Goal: Task Accomplishment & Management: Use online tool/utility

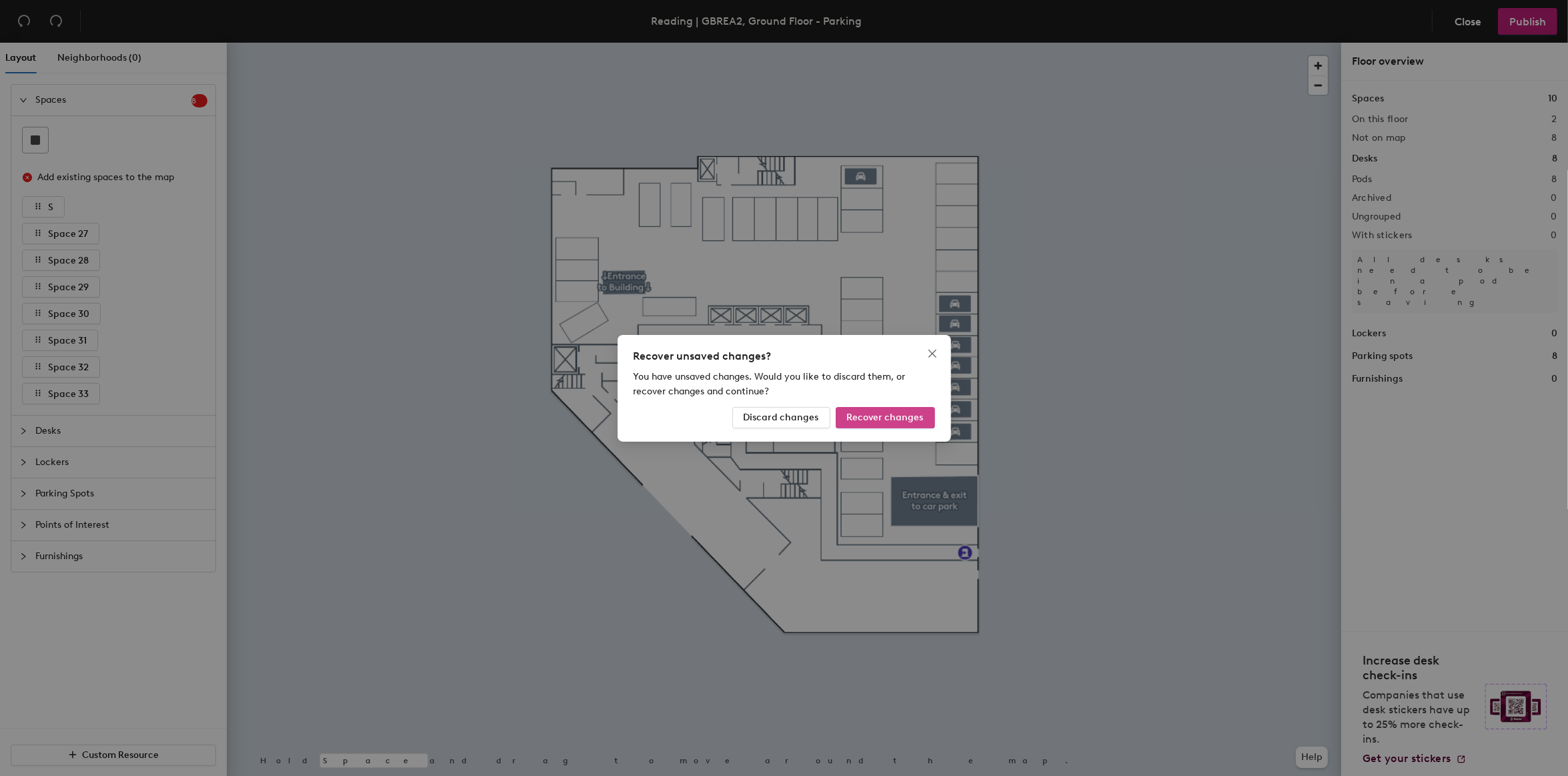
click at [916, 421] on span "Recover changes" at bounding box center [885, 417] width 76 height 12
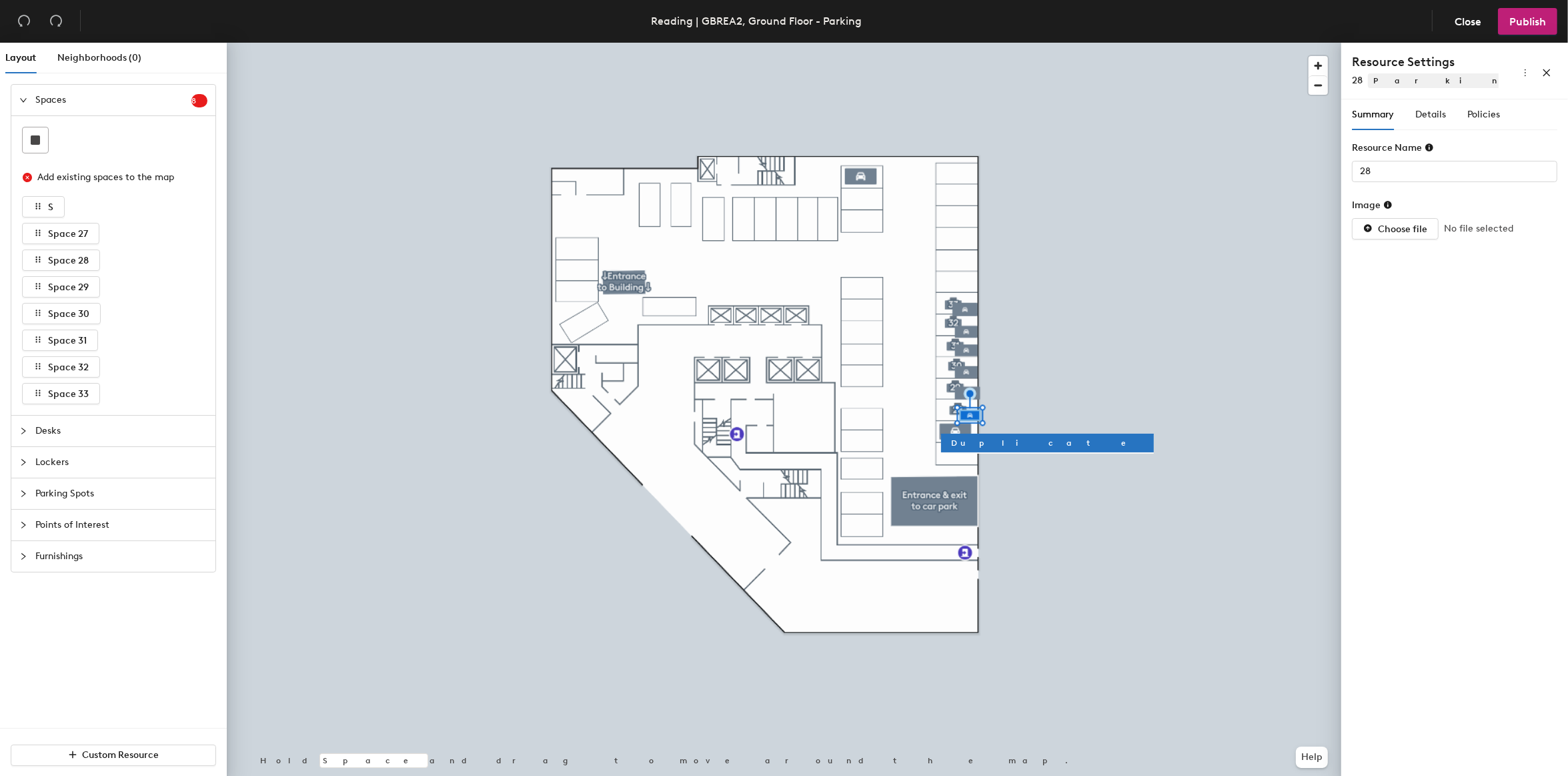
type input "27"
type input "31"
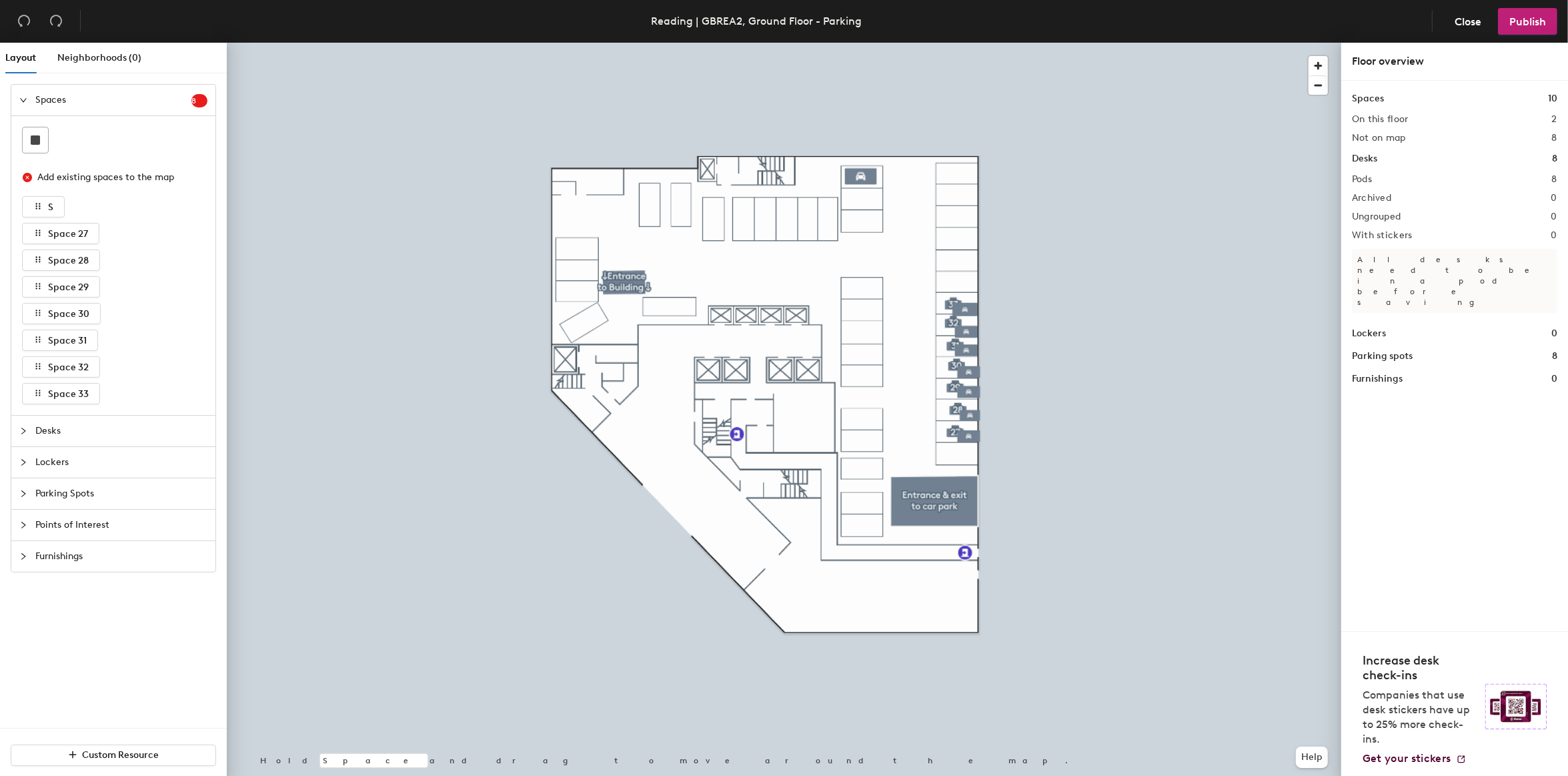
click at [976, 42] on div at bounding box center [784, 42] width 1114 height 0
click at [1510, 28] on button "Publish" at bounding box center [1527, 21] width 59 height 27
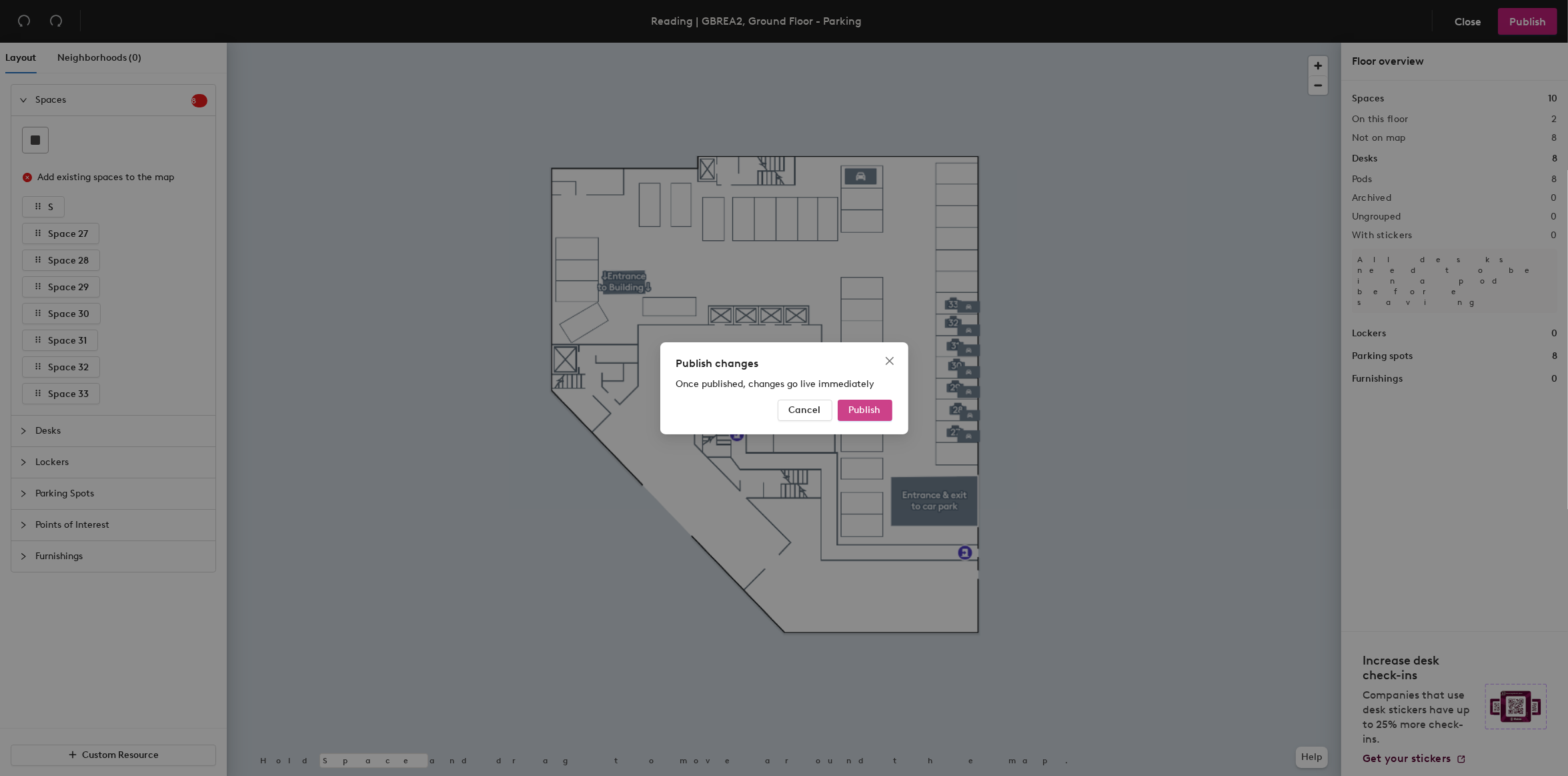
click at [885, 403] on button "Publish" at bounding box center [865, 410] width 55 height 22
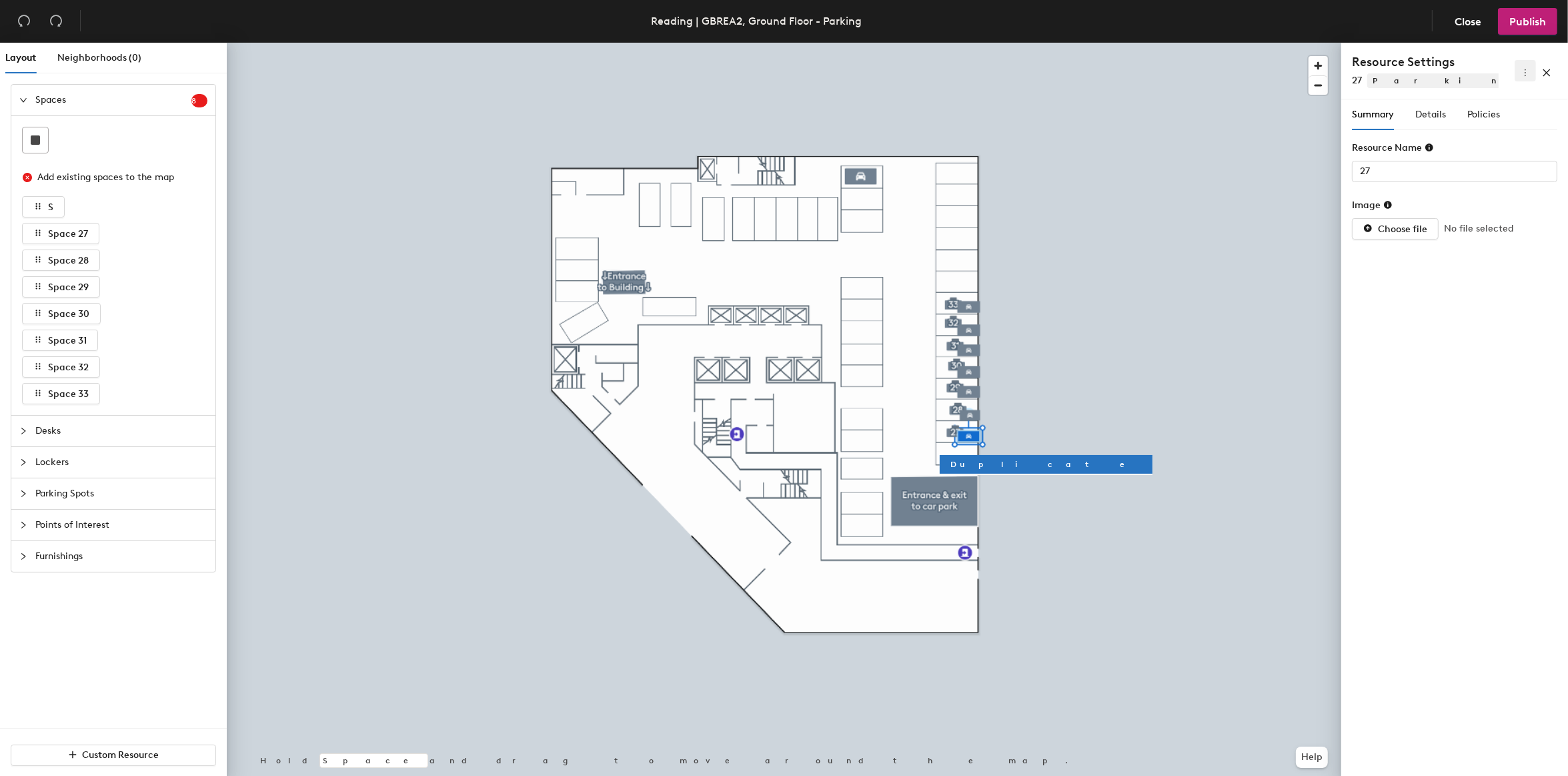
click at [1527, 72] on icon "more" at bounding box center [1525, 73] width 9 height 9
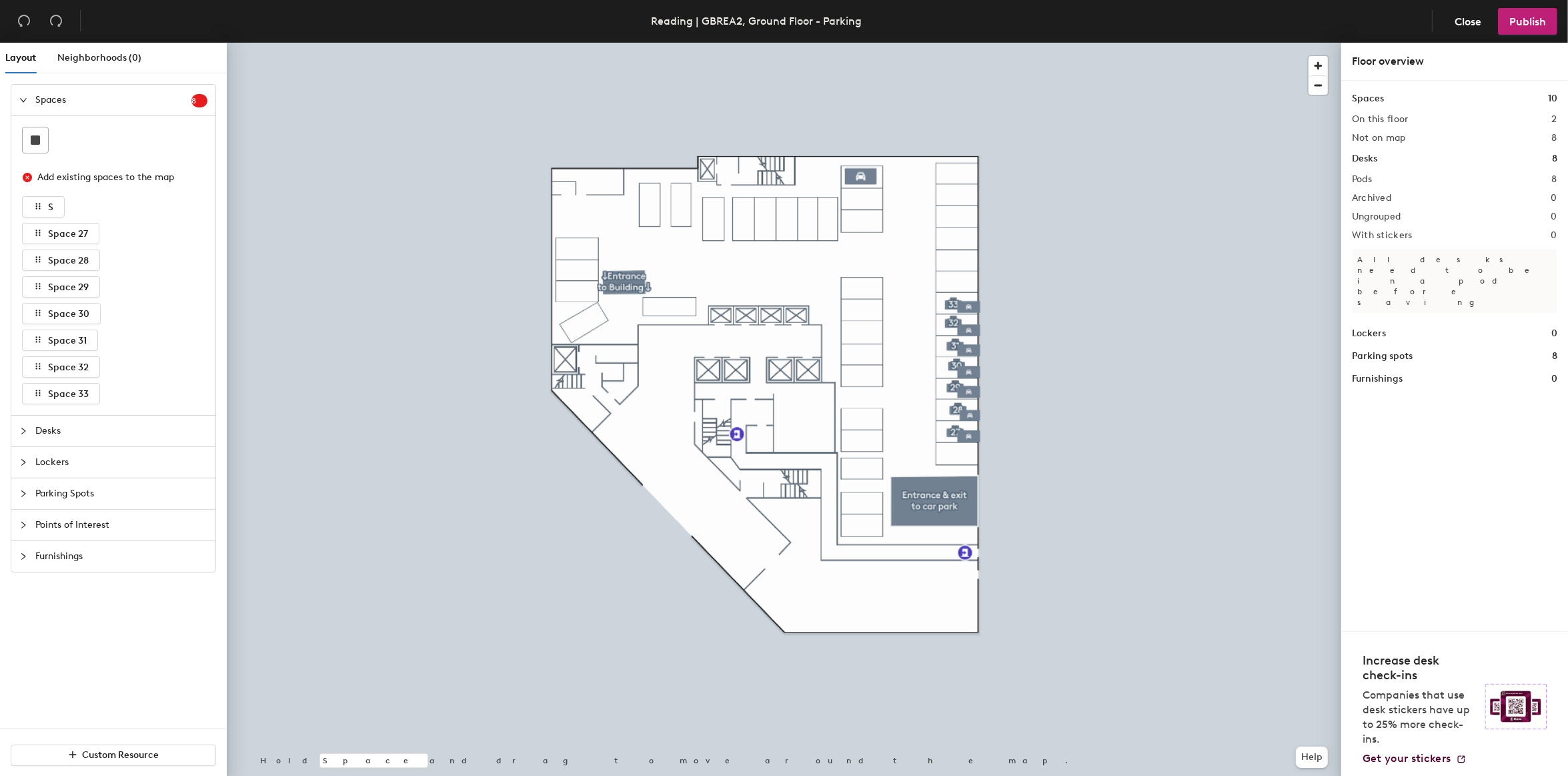
click at [1437, 25] on div "Close Publish" at bounding box center [1491, 21] width 130 height 27
click at [1468, 17] on span "Close" at bounding box center [1468, 22] width 27 height 12
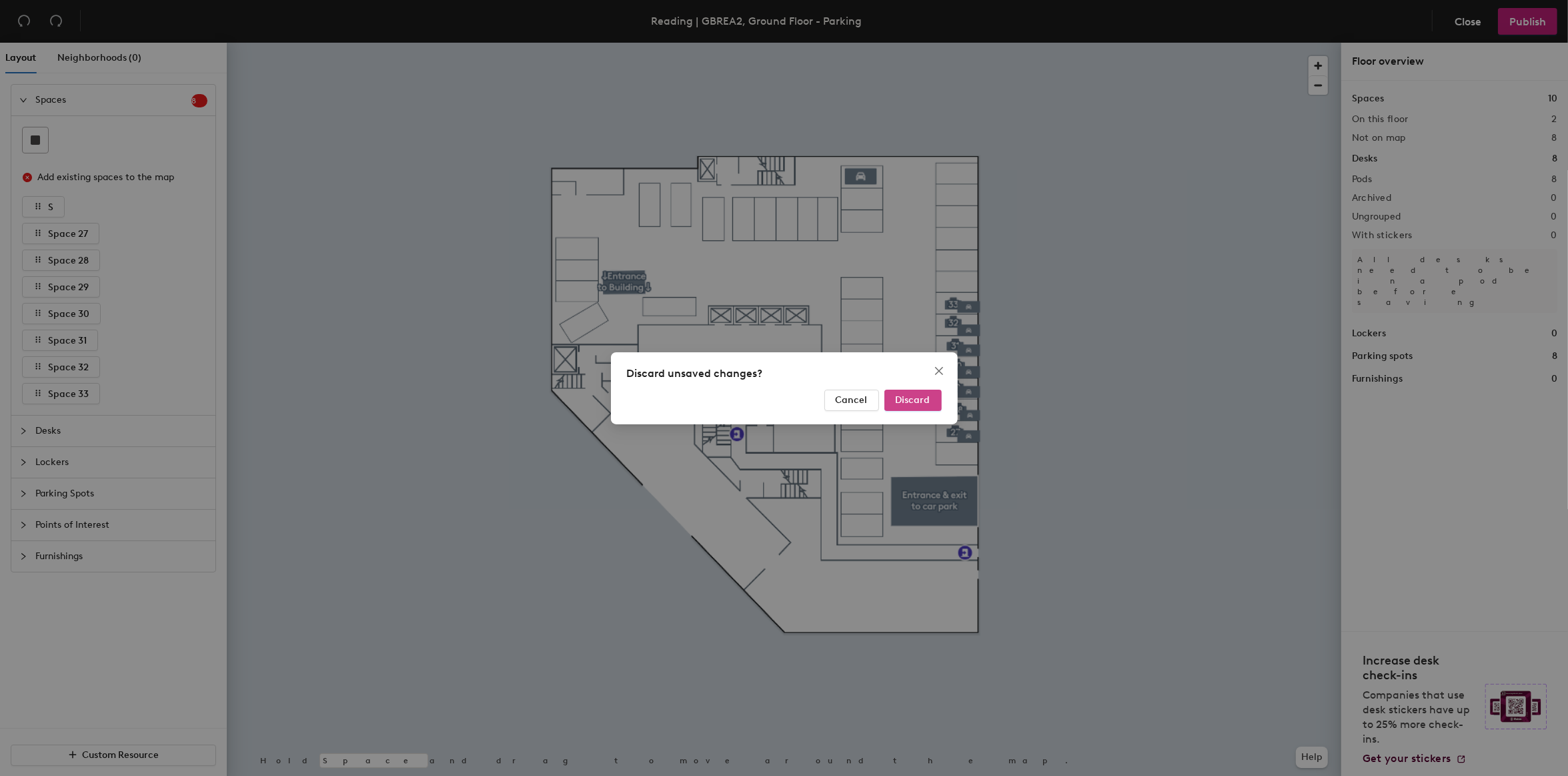
click at [910, 401] on span "Discard" at bounding box center [912, 400] width 35 height 12
